Goal: Book appointment/travel/reservation

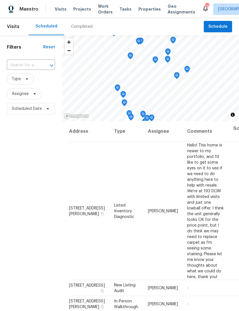
scroll to position [56, 0]
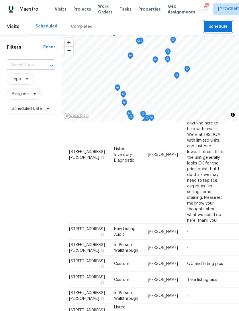
click at [222, 27] on span "Schedule" at bounding box center [217, 26] width 19 height 7
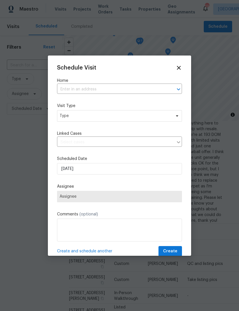
click at [143, 88] on input "text" at bounding box center [111, 89] width 109 height 9
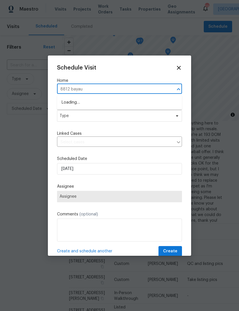
type input "8812 bayaud"
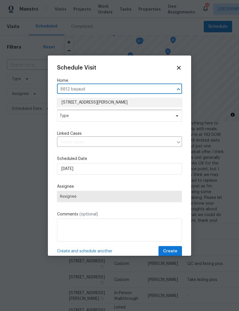
click at [159, 101] on li "[STREET_ADDRESS][PERSON_NAME]" at bounding box center [119, 102] width 125 height 9
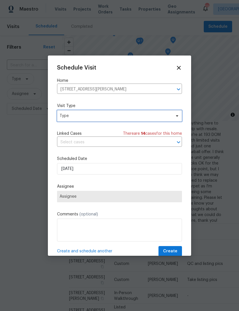
click at [146, 122] on span "Type" at bounding box center [119, 115] width 125 height 11
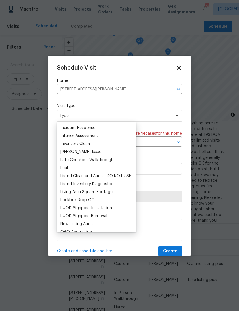
scroll to position [224, 0]
click at [111, 183] on div "Listed Inventory Diagnostic" at bounding box center [86, 184] width 52 height 6
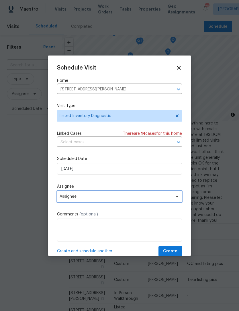
click at [126, 194] on span "Assignee" at bounding box center [119, 196] width 125 height 11
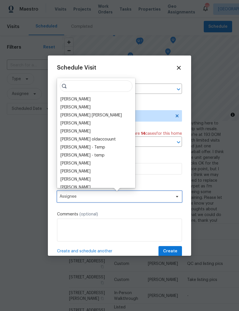
click at [126, 193] on span "Assignee" at bounding box center [119, 196] width 125 height 11
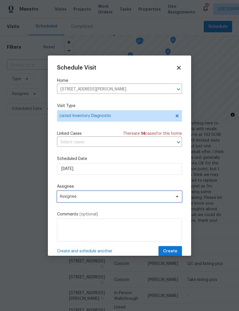
click at [110, 195] on span "Assignee" at bounding box center [119, 196] width 125 height 11
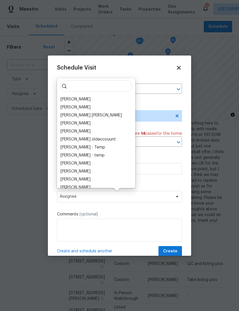
click at [101, 101] on div "[PERSON_NAME]" at bounding box center [96, 99] width 75 height 8
click at [86, 98] on div "[PERSON_NAME]" at bounding box center [96, 99] width 75 height 8
click at [82, 101] on div "[PERSON_NAME]" at bounding box center [75, 99] width 30 height 6
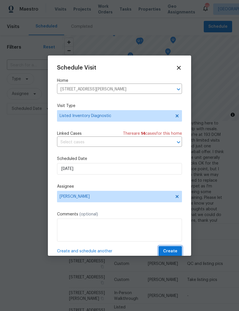
click at [178, 251] on button "Create" at bounding box center [169, 251] width 23 height 11
